Goal: Information Seeking & Learning: Learn about a topic

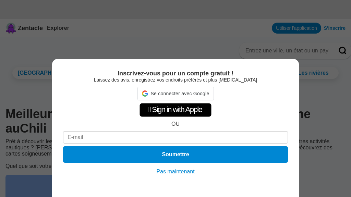
click at [180, 172] on font "Pas maintenant" at bounding box center [175, 172] width 38 height 6
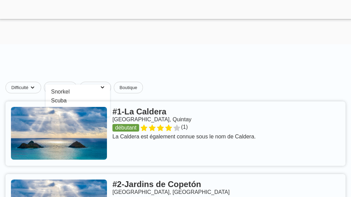
scroll to position [277, 0]
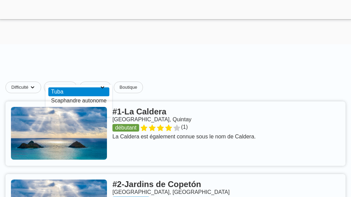
click at [62, 91] on font "Tuba" at bounding box center [57, 92] width 12 height 6
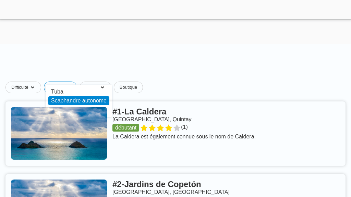
click at [71, 103] on font "Scaphandre autonome" at bounding box center [79, 101] width 56 height 6
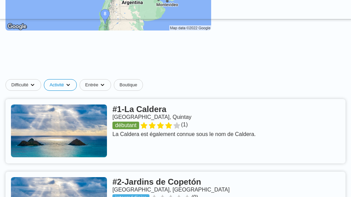
scroll to position [260, 0]
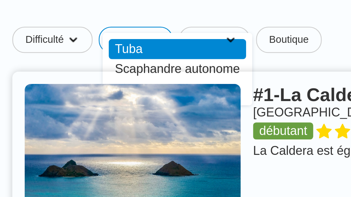
click at [61, 73] on font "Tuba" at bounding box center [57, 76] width 12 height 6
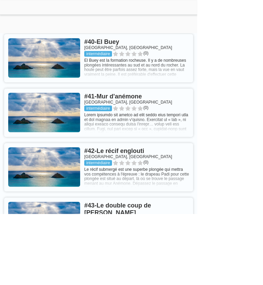
scroll to position [3447, 0]
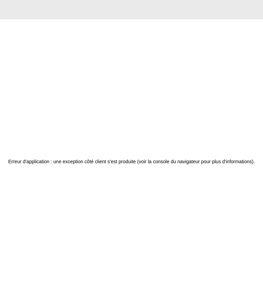
scroll to position [41, 0]
